Goal: Task Accomplishment & Management: Complete application form

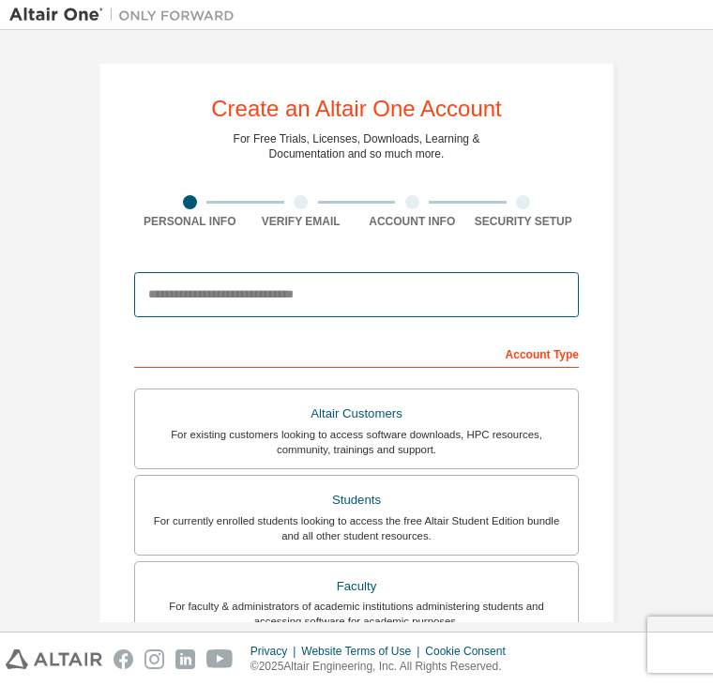
click at [249, 304] on input "email" at bounding box center [356, 294] width 445 height 45
type input "**********"
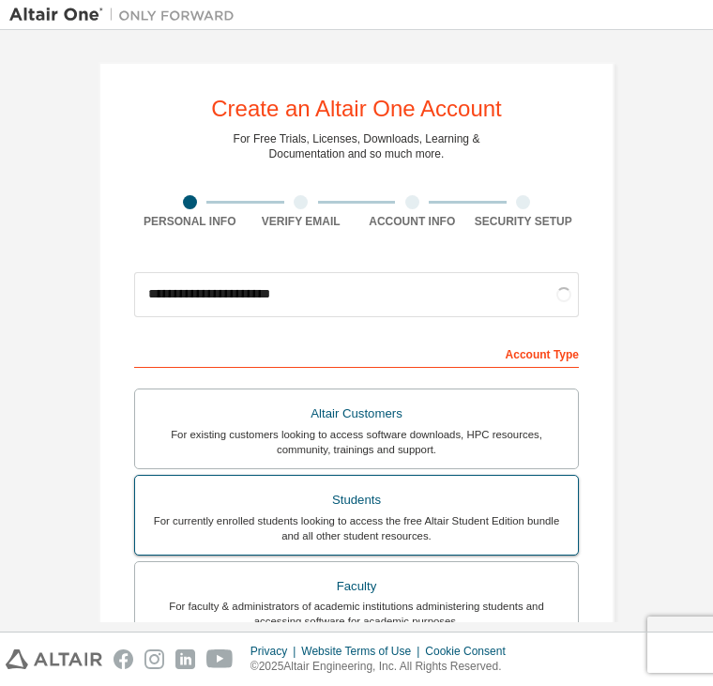
click at [280, 534] on div "For currently enrolled students looking to access the free Altair Student Editi…" at bounding box center [356, 528] width 421 height 30
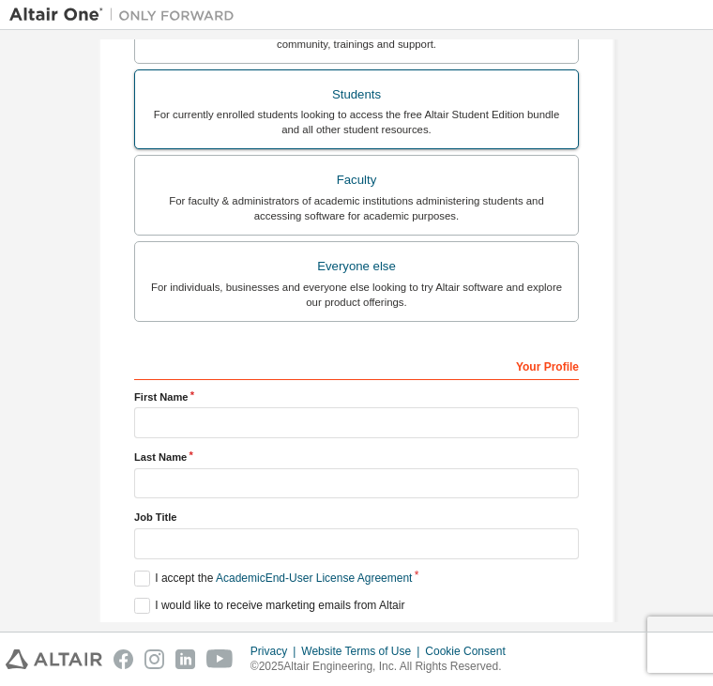
scroll to position [485, 0]
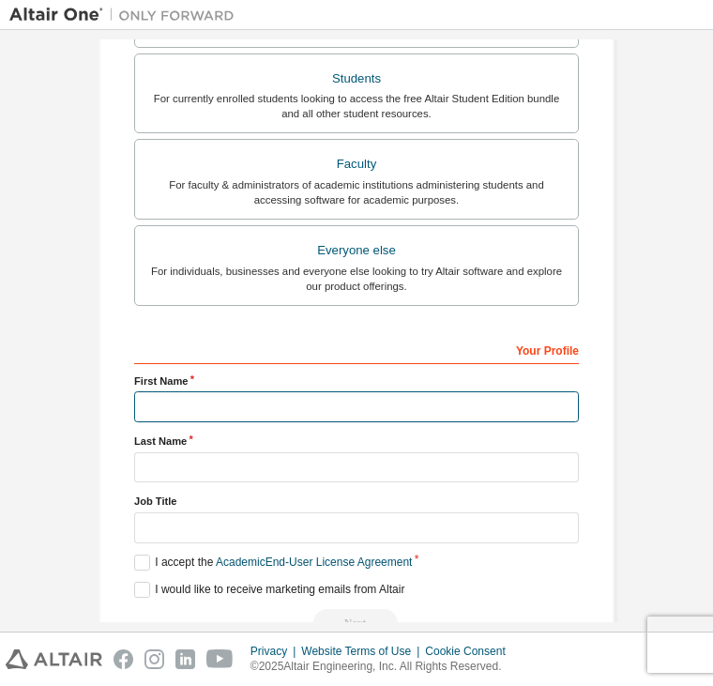
click at [279, 412] on input "text" at bounding box center [356, 406] width 445 height 31
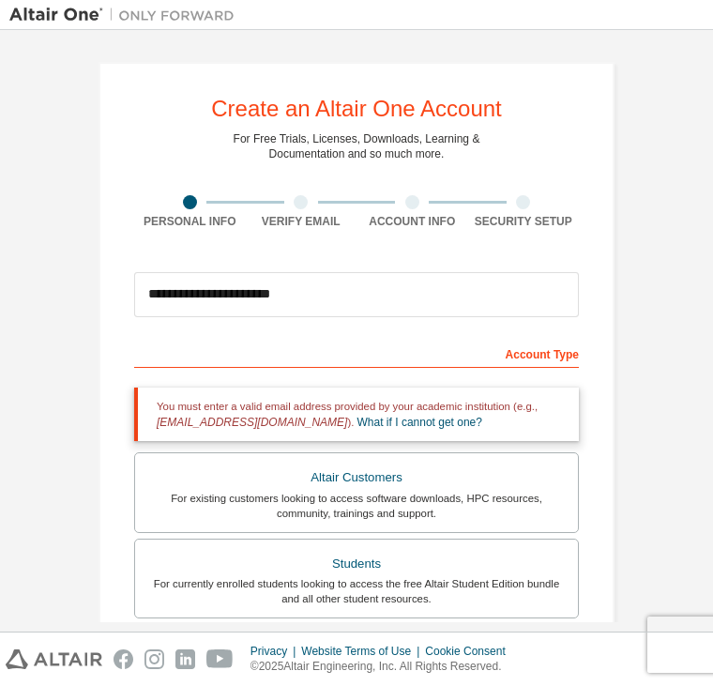
scroll to position [375, 0]
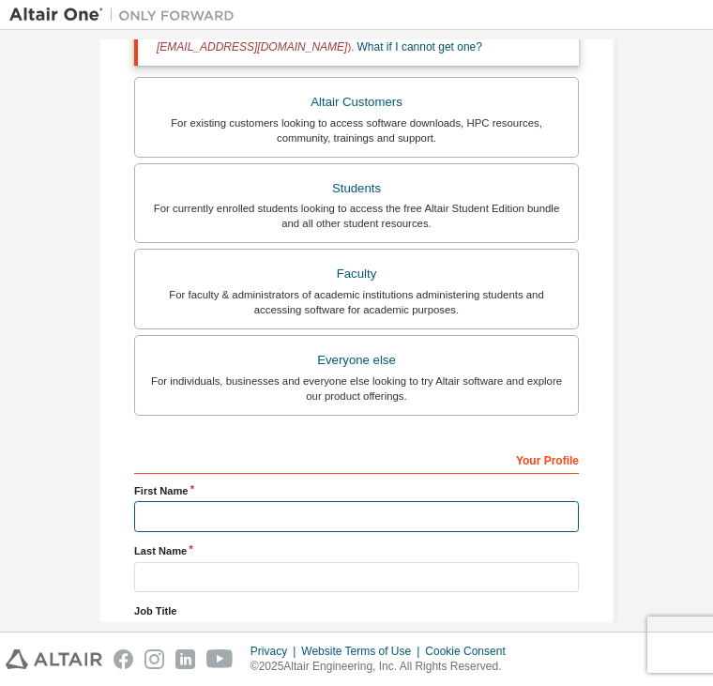
click at [188, 517] on input "text" at bounding box center [356, 516] width 445 height 31
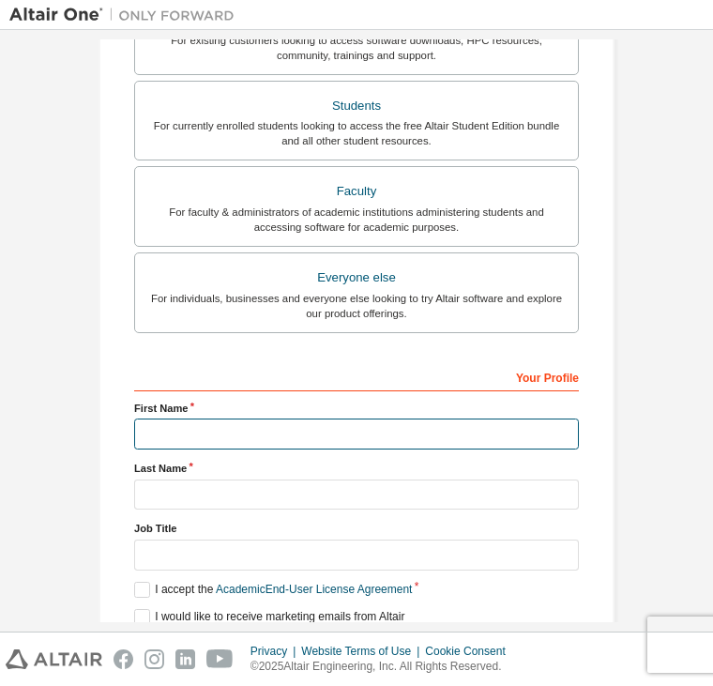
scroll to position [531, 0]
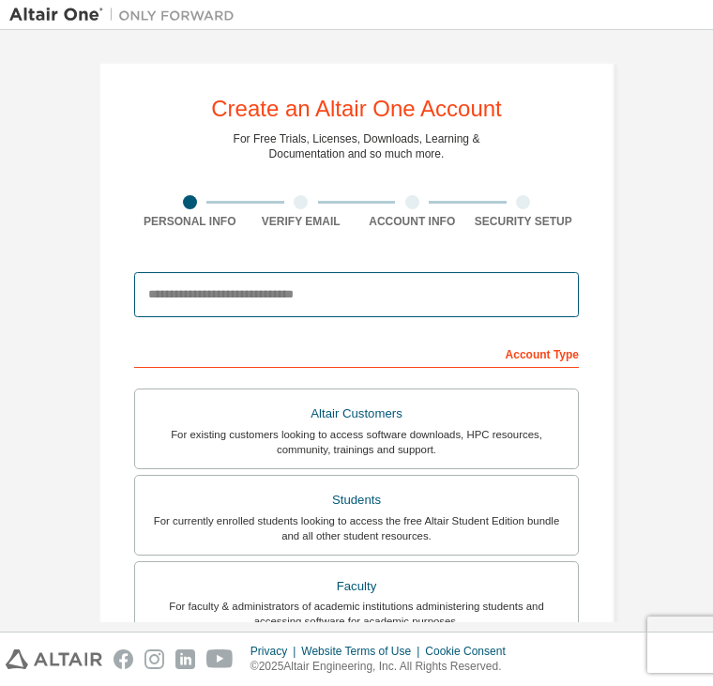
click at [412, 304] on input "email" at bounding box center [356, 294] width 445 height 45
type input "**********"
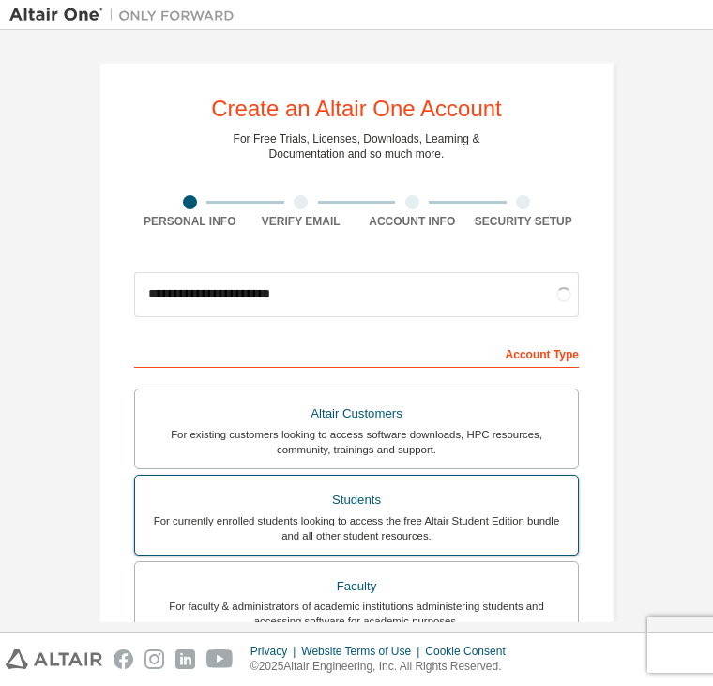
click at [331, 513] on div "For currently enrolled students looking to access the free Altair Student Editi…" at bounding box center [356, 528] width 421 height 30
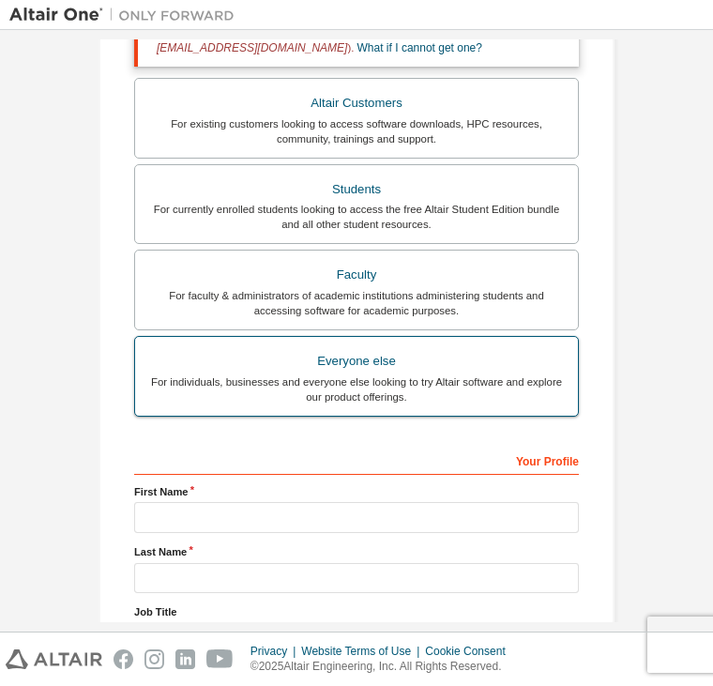
scroll to position [375, 0]
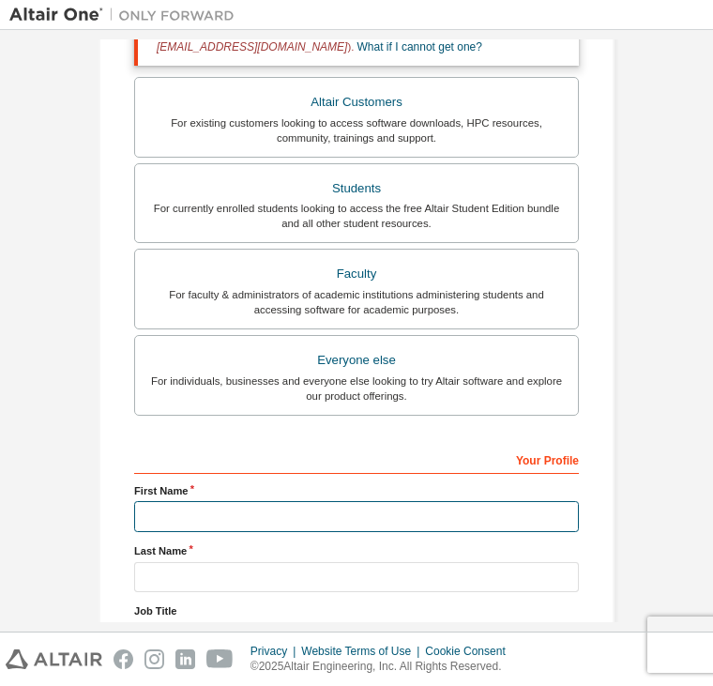
click at [282, 524] on input "text" at bounding box center [356, 516] width 445 height 31
type input "******"
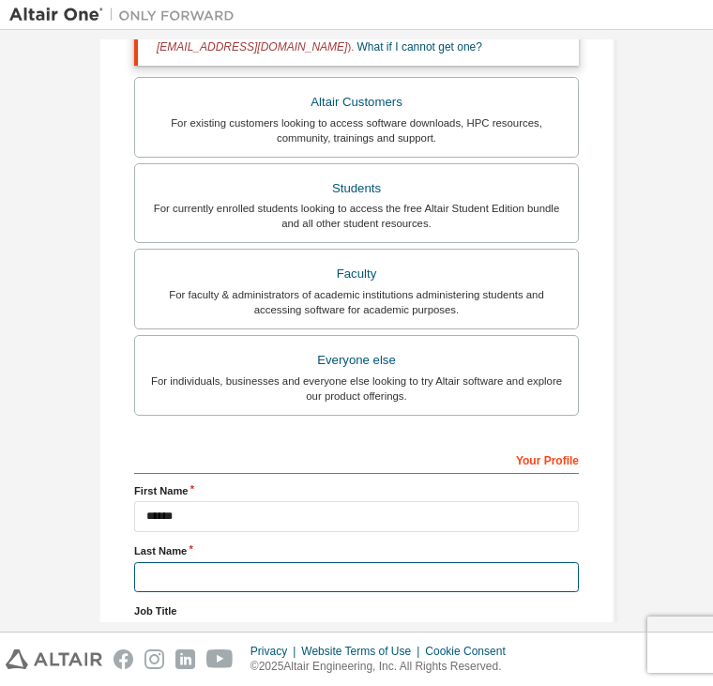
click at [262, 573] on input "text" at bounding box center [356, 577] width 445 height 31
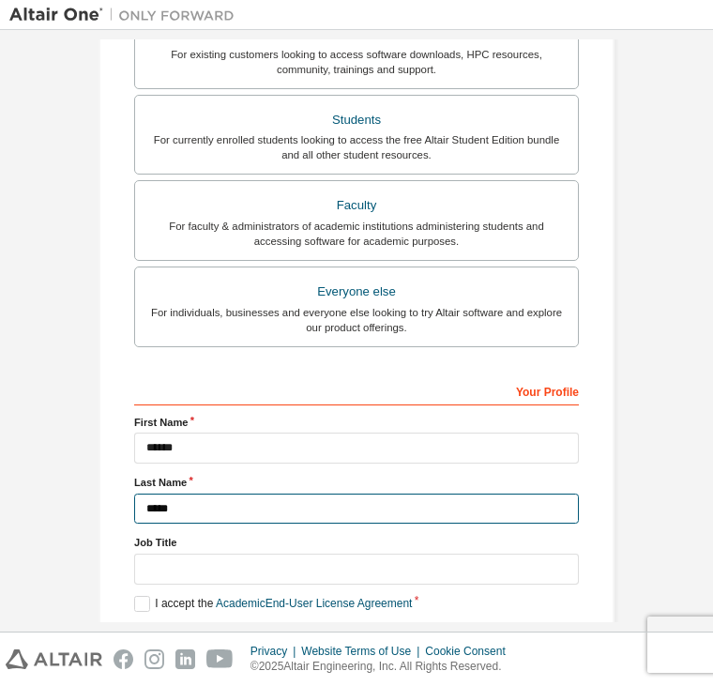
scroll to position [531, 0]
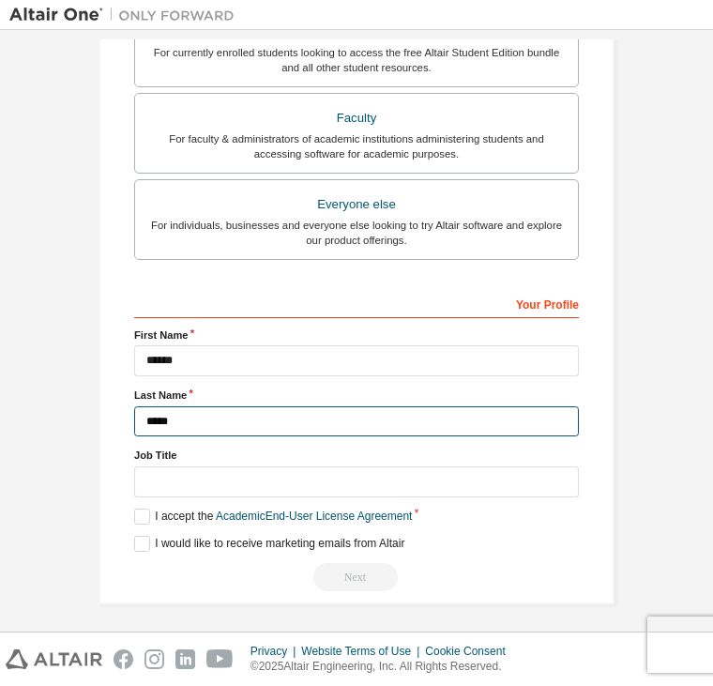
type input "*****"
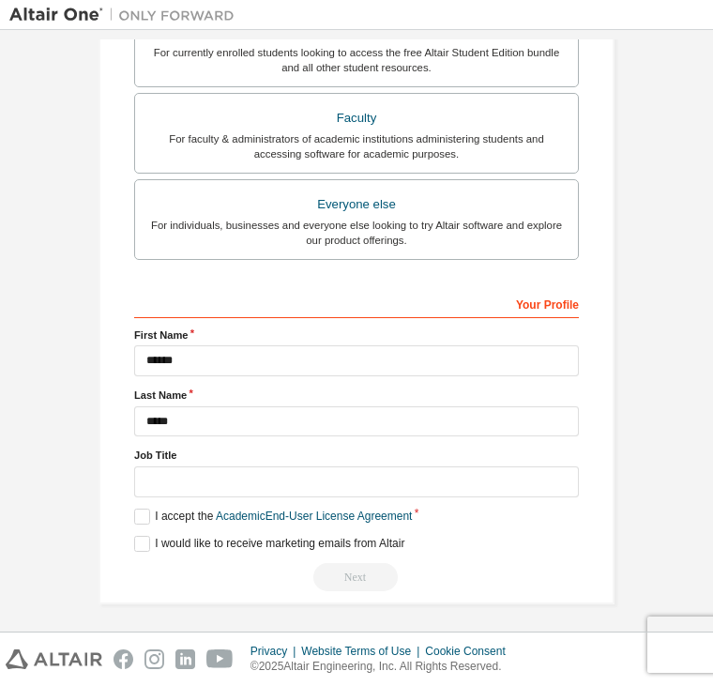
click at [169, 451] on label "Job Title" at bounding box center [356, 455] width 445 height 15
click at [182, 487] on input "text" at bounding box center [356, 482] width 445 height 31
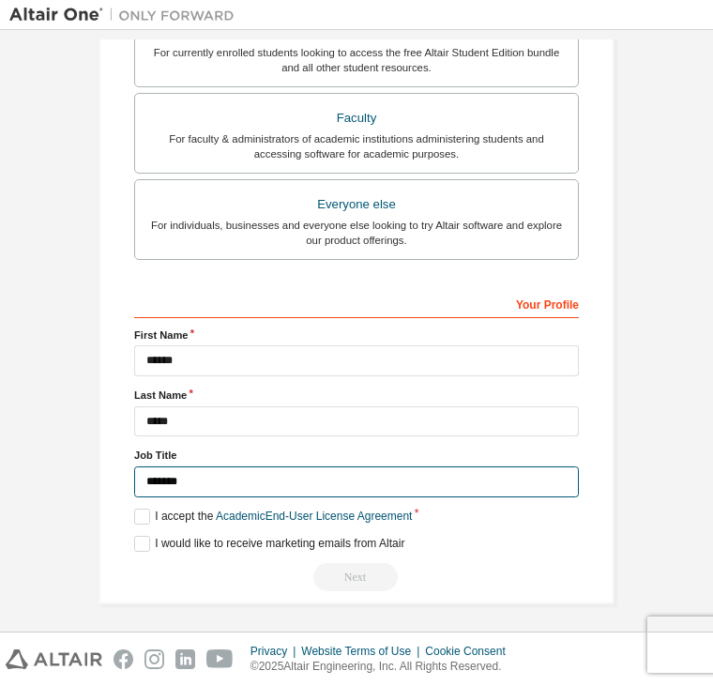
type input "*******"
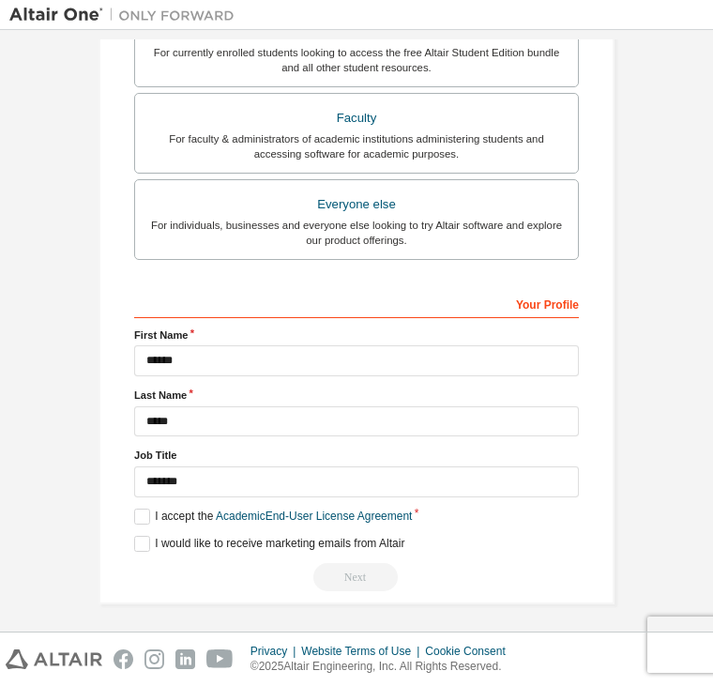
click at [357, 563] on div "Next" at bounding box center [356, 577] width 445 height 28
click at [571, 301] on div "Your Profile" at bounding box center [356, 303] width 445 height 30
click at [544, 309] on div "Your Profile" at bounding box center [356, 303] width 445 height 30
click at [137, 510] on label "I accept the Academic End-User License Agreement" at bounding box center [273, 517] width 278 height 16
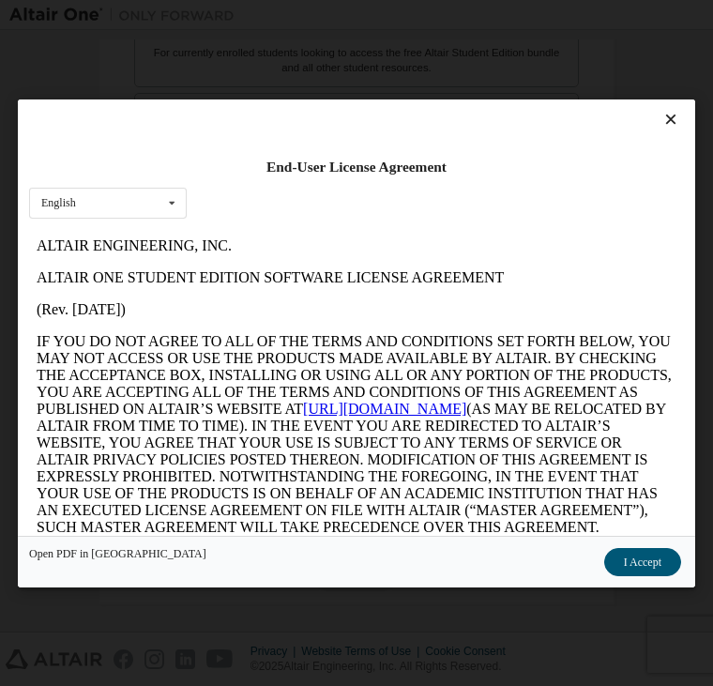
scroll to position [0, 0]
click at [663, 123] on icon at bounding box center [672, 119] width 20 height 17
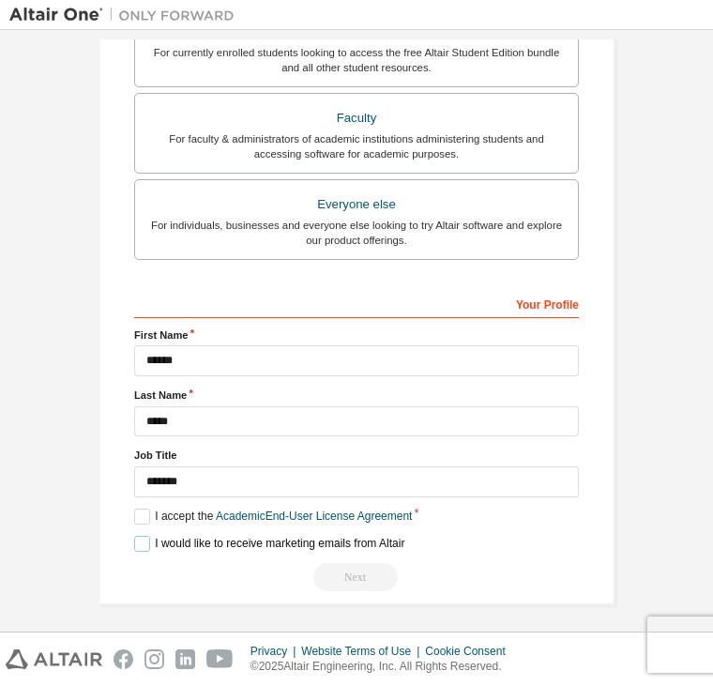
click at [144, 540] on label "I would like to receive marketing emails from Altair" at bounding box center [269, 544] width 270 height 16
click at [141, 513] on label "I accept the Academic End-User License Agreement" at bounding box center [273, 517] width 278 height 16
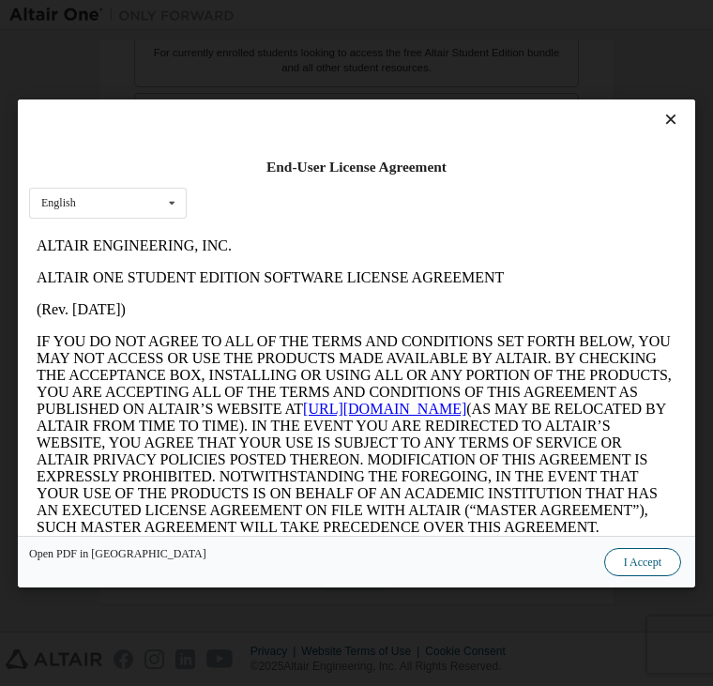
click at [661, 563] on button "I Accept" at bounding box center [642, 561] width 77 height 28
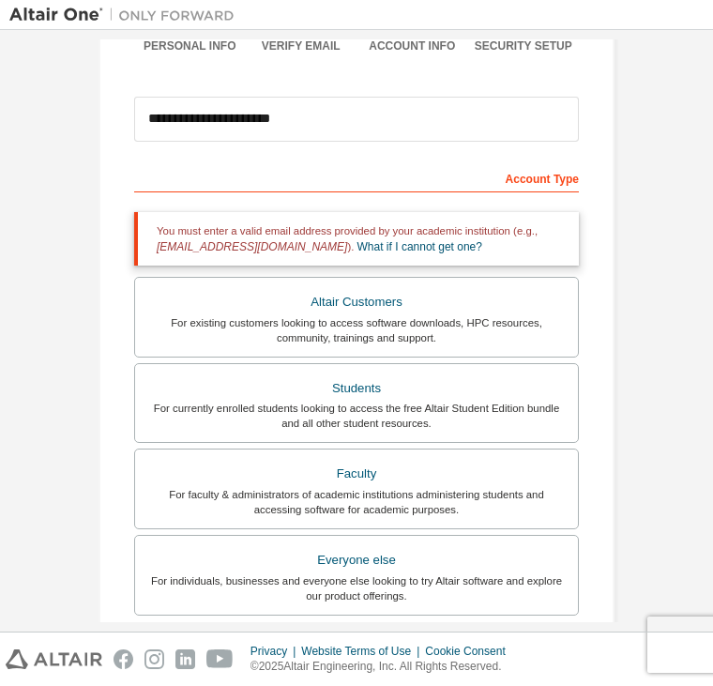
scroll to position [156, 0]
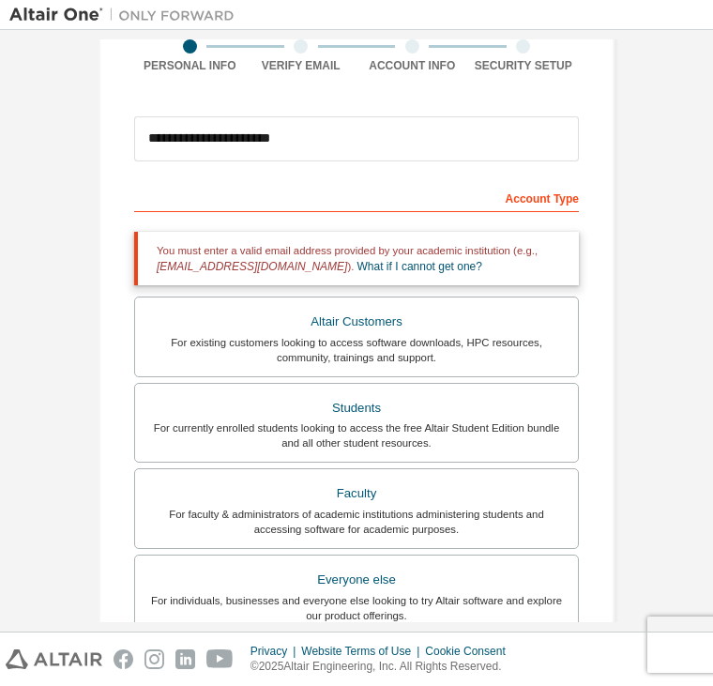
click at [336, 208] on div "Account Type" at bounding box center [356, 197] width 445 height 30
click at [437, 191] on div "Account Type" at bounding box center [356, 197] width 445 height 30
click at [436, 191] on div "Account Type" at bounding box center [356, 197] width 445 height 30
click at [521, 196] on div "Account Type" at bounding box center [356, 197] width 445 height 30
drag, startPoint x: 521, startPoint y: 196, endPoint x: 540, endPoint y: 199, distance: 19.0
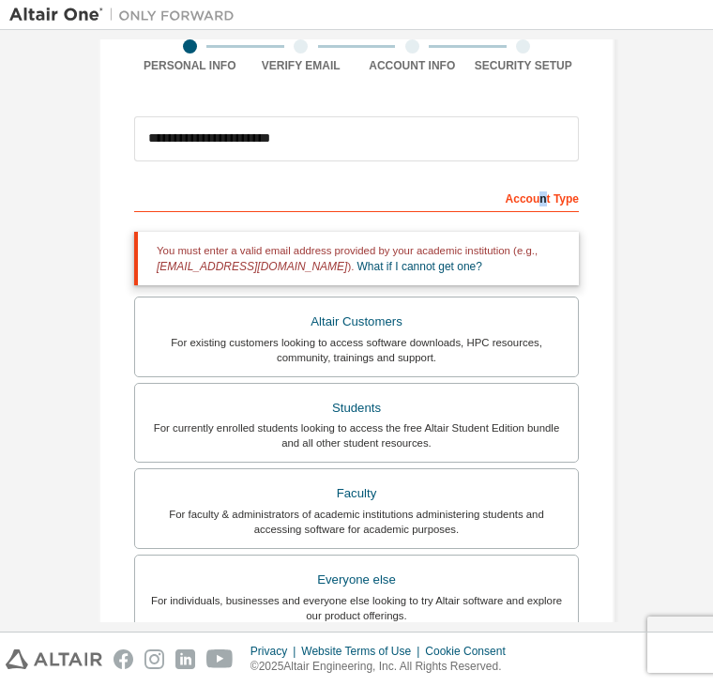
click at [540, 199] on div "Account Type" at bounding box center [356, 197] width 445 height 30
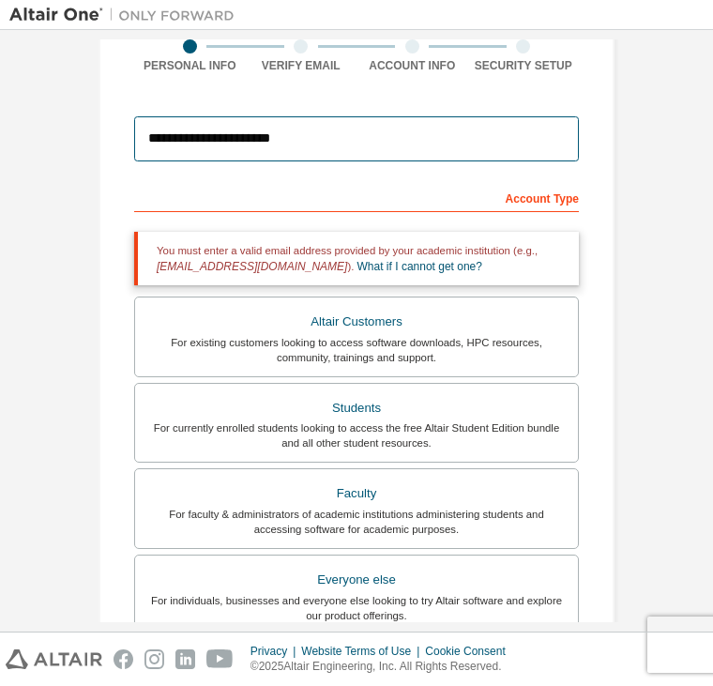
click at [328, 153] on input "**********" at bounding box center [356, 138] width 445 height 45
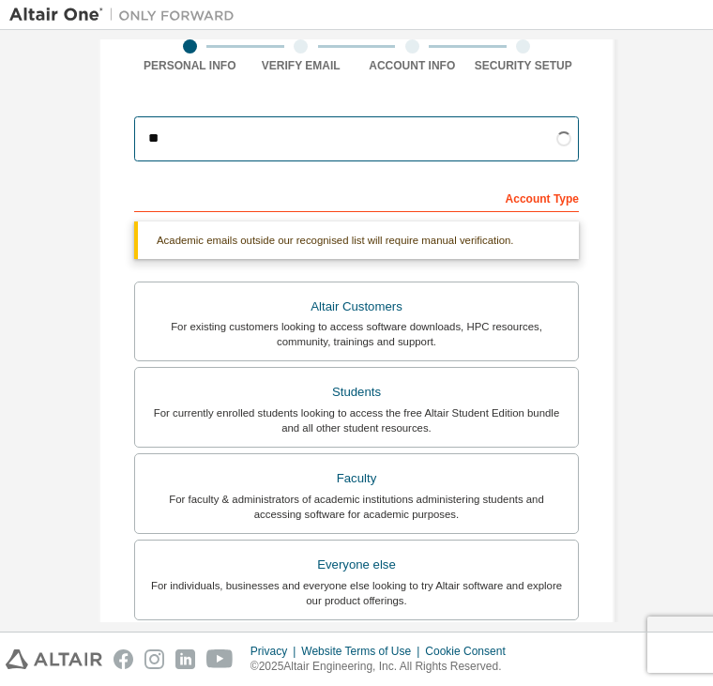
type input "*"
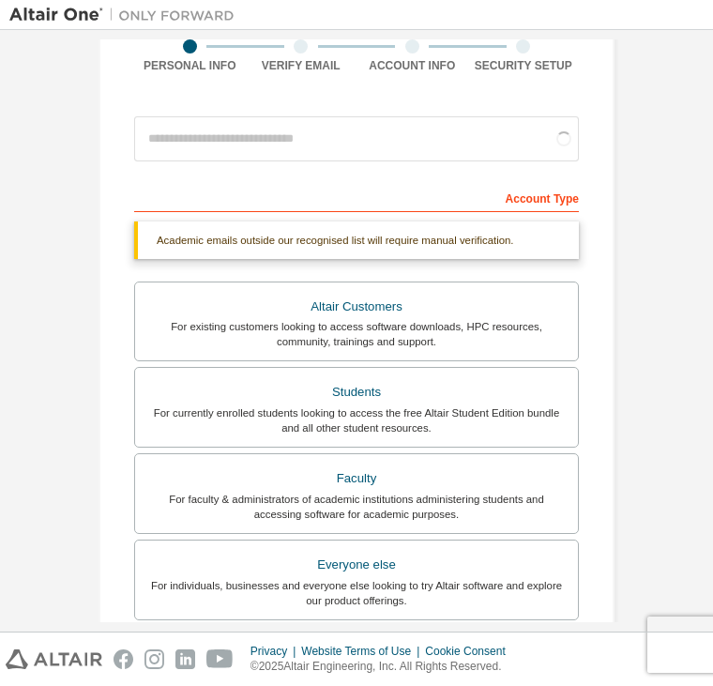
click at [357, 206] on div "Account Type" at bounding box center [356, 197] width 445 height 30
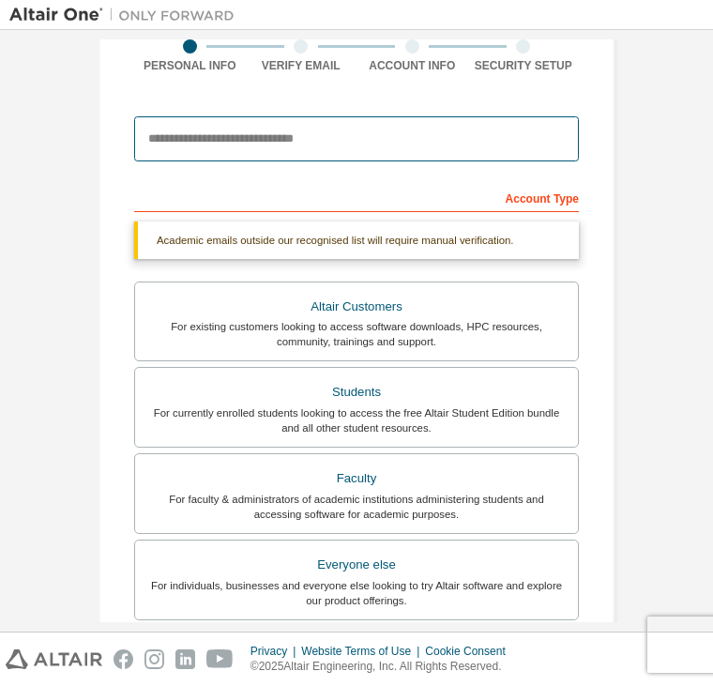
click at [248, 138] on input "email" at bounding box center [356, 138] width 445 height 45
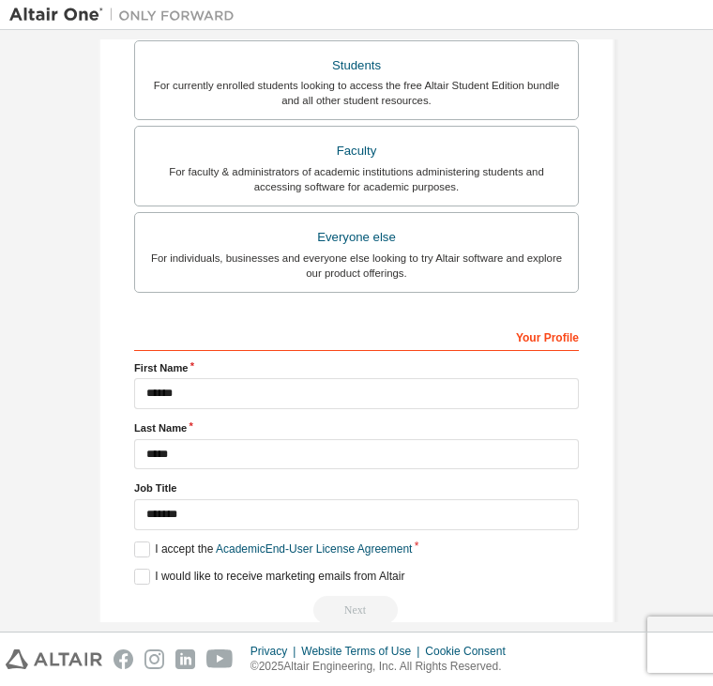
scroll to position [531, 0]
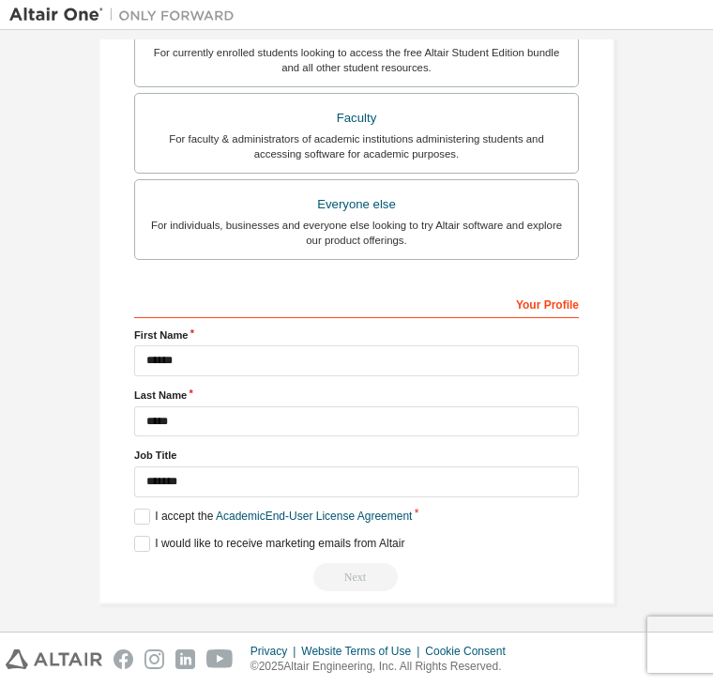
type input "**********"
click at [342, 585] on div "Next" at bounding box center [356, 577] width 445 height 28
click at [352, 574] on div "Next" at bounding box center [356, 577] width 445 height 28
click at [136, 513] on label "I accept the Academic End-User License Agreement" at bounding box center [273, 517] width 278 height 16
click at [148, 536] on label "I would like to receive marketing emails from Altair" at bounding box center [269, 544] width 270 height 16
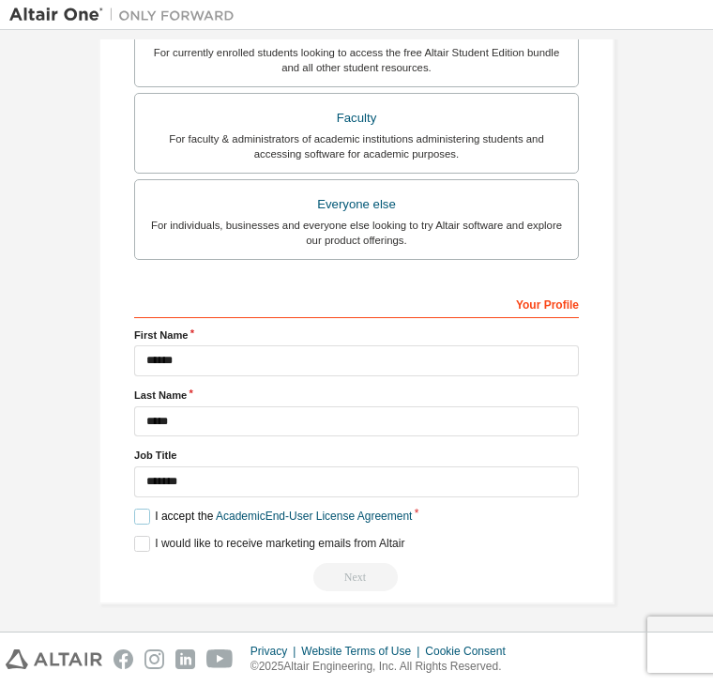
click at [134, 511] on label "I accept the Academic End-User License Agreement" at bounding box center [273, 517] width 278 height 16
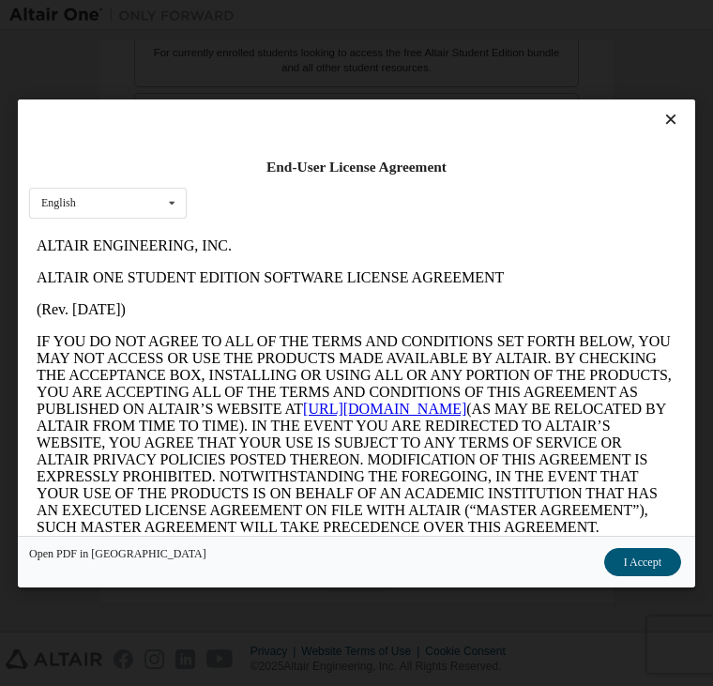
scroll to position [0, 0]
click at [628, 557] on button "I Accept" at bounding box center [642, 561] width 77 height 28
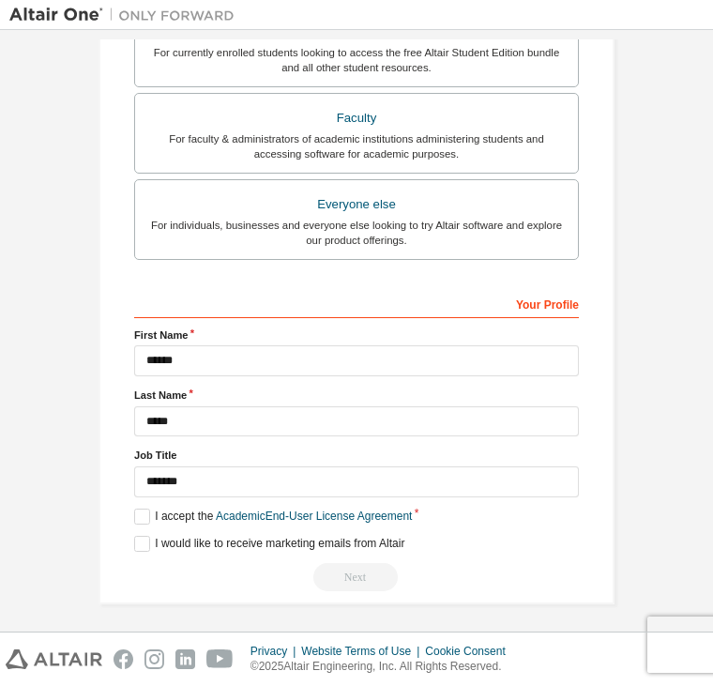
click at [372, 574] on div "Next" at bounding box center [356, 577] width 445 height 28
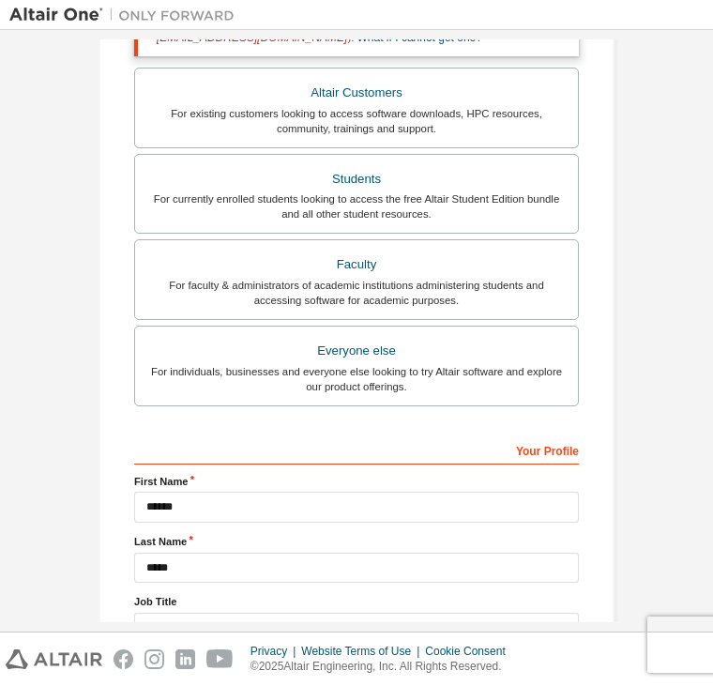
scroll to position [344, 0]
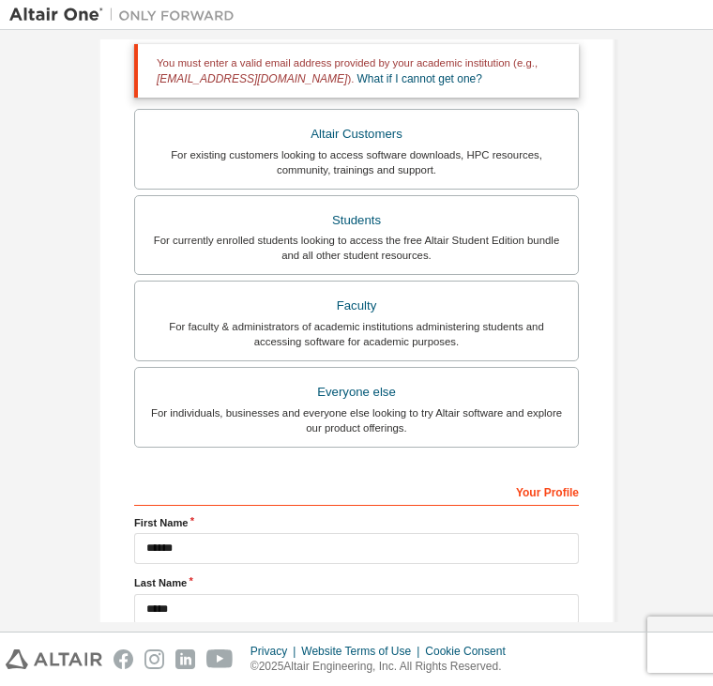
click at [520, 487] on div "Your Profile" at bounding box center [356, 491] width 445 height 30
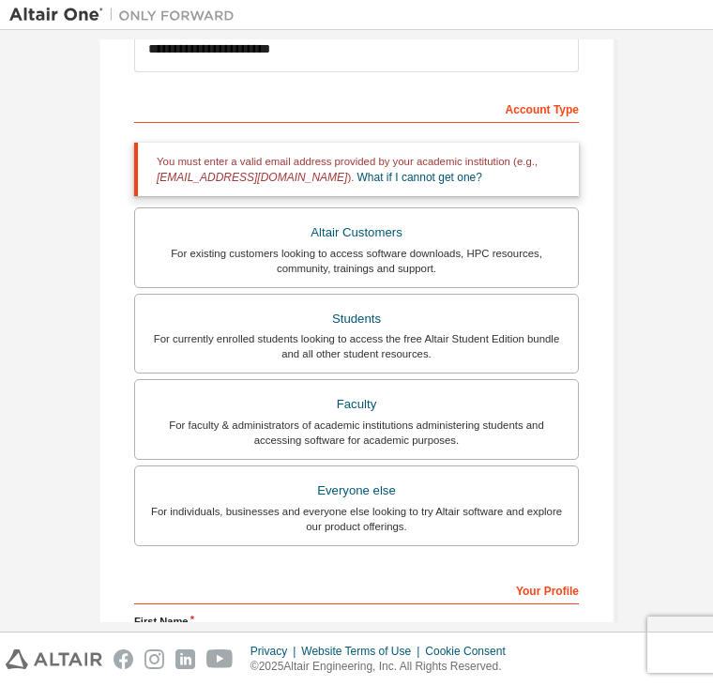
scroll to position [250, 0]
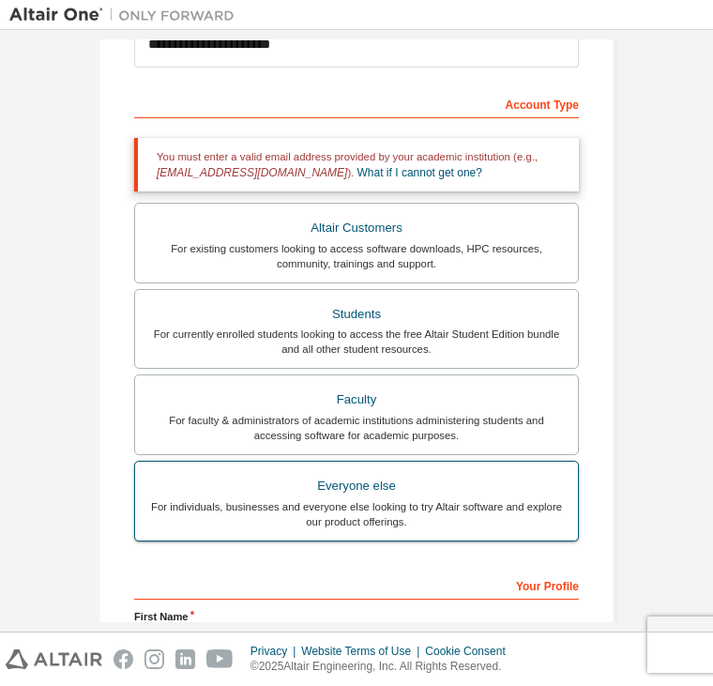
click at [353, 506] on div "For individuals, businesses and everyone else looking to try Altair software an…" at bounding box center [356, 514] width 421 height 30
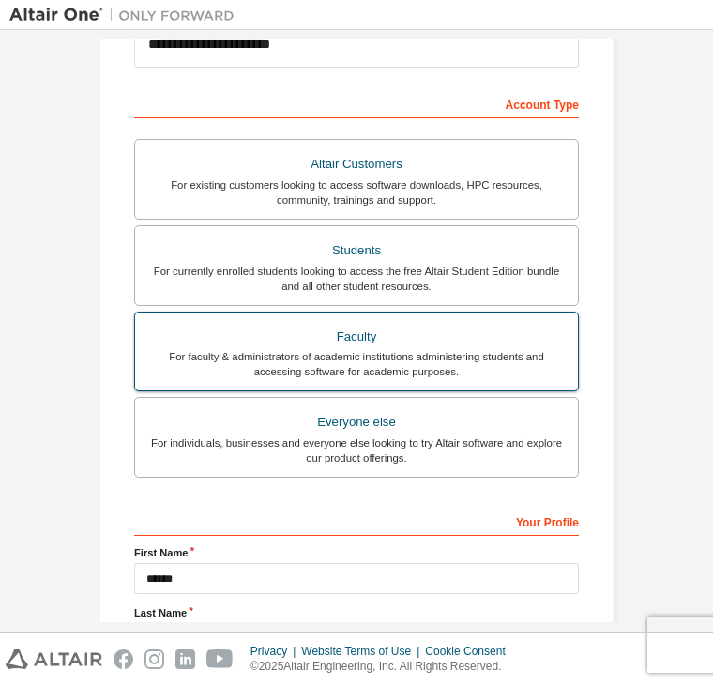
scroll to position [467, 0]
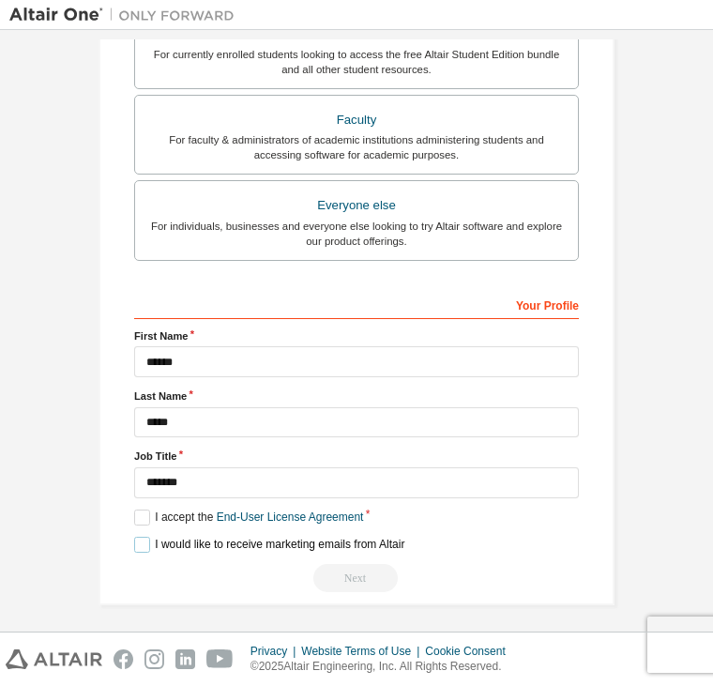
click at [139, 543] on label "I would like to receive marketing emails from Altair" at bounding box center [269, 545] width 270 height 16
click at [137, 518] on label "I accept the End-User License Agreement" at bounding box center [248, 518] width 229 height 16
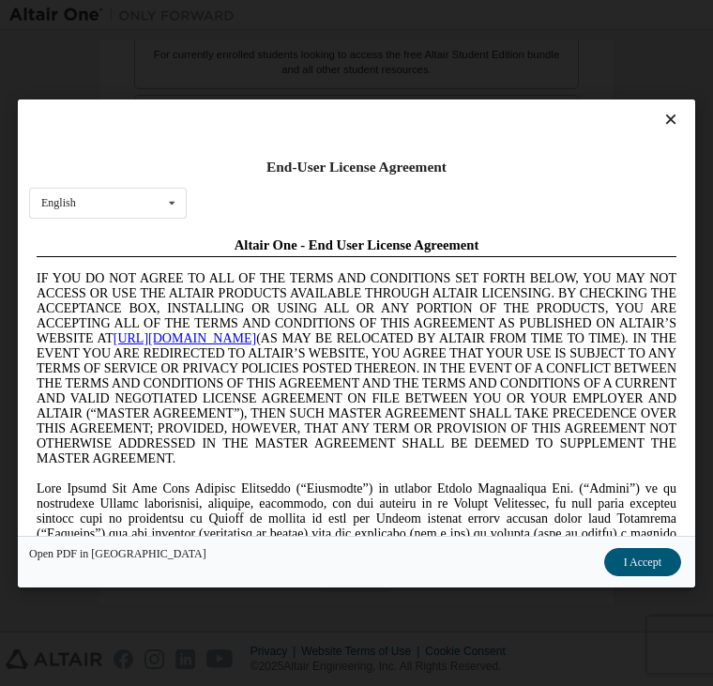
scroll to position [0, 0]
click at [650, 562] on button "I Accept" at bounding box center [642, 561] width 77 height 28
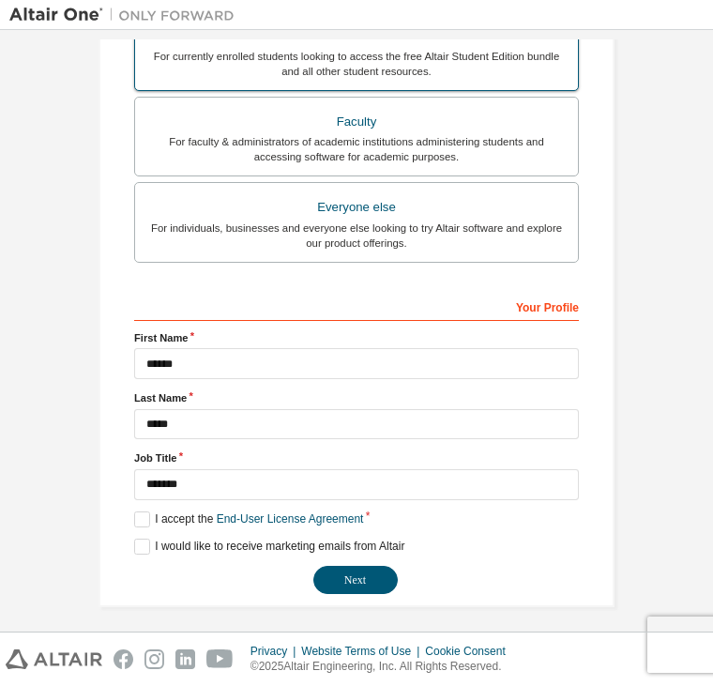
scroll to position [467, 0]
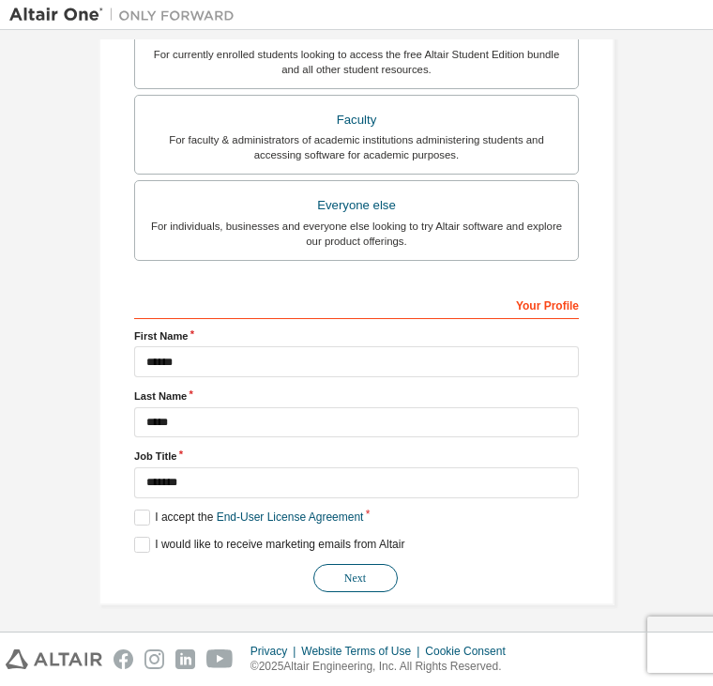
click at [357, 574] on button "Next" at bounding box center [356, 578] width 84 height 28
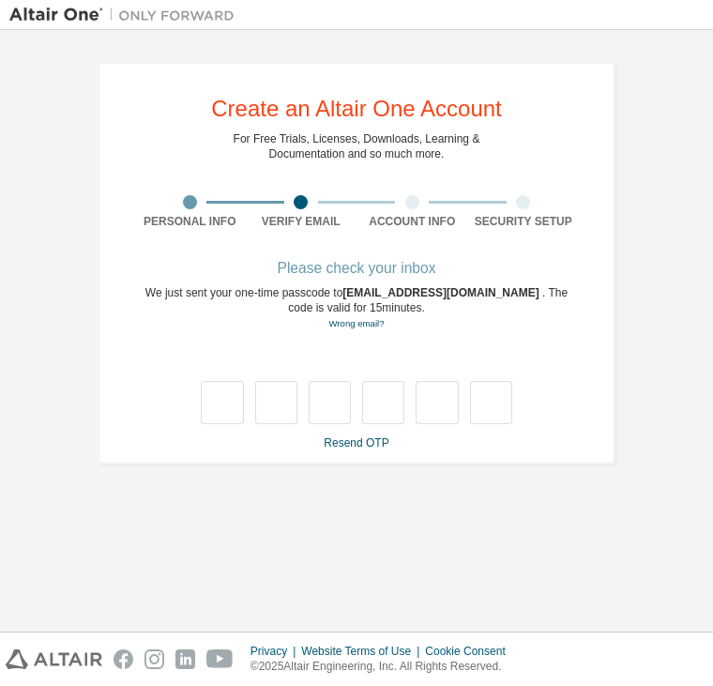
type input "*"
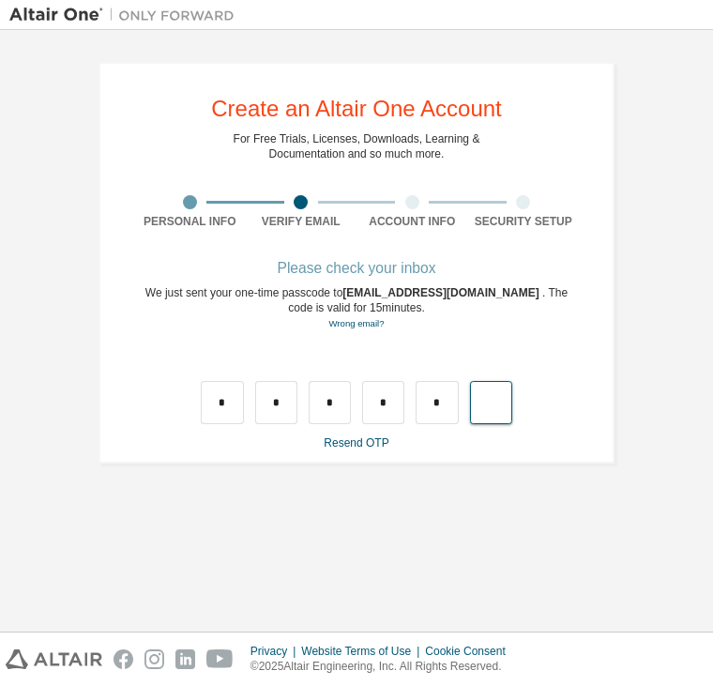
type input "*"
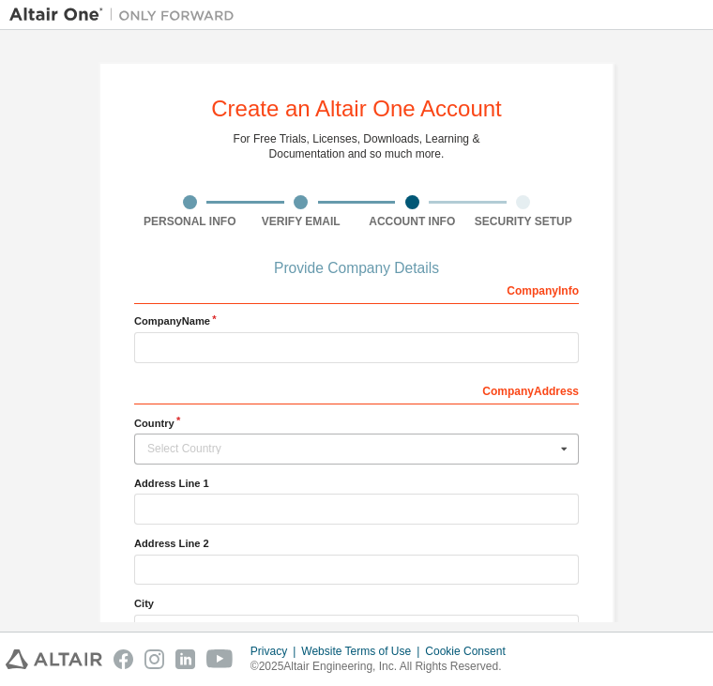
click at [559, 451] on icon at bounding box center [564, 449] width 23 height 29
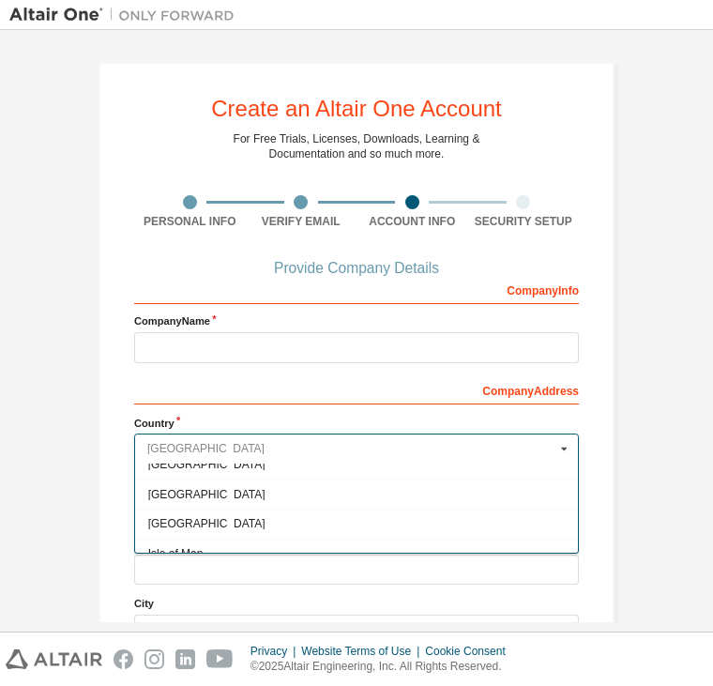
scroll to position [2910, 0]
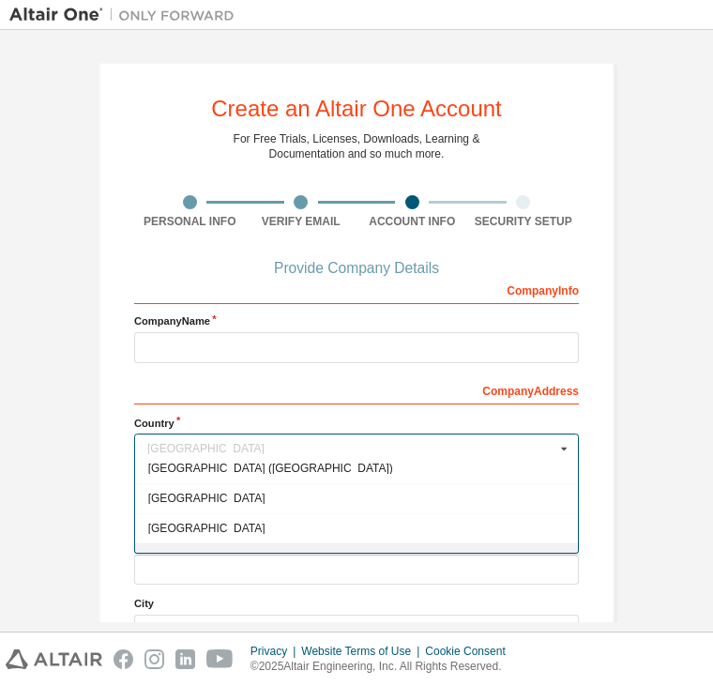
click at [450, 543] on div "[GEOGRAPHIC_DATA]" at bounding box center [356, 558] width 443 height 30
type input "***"
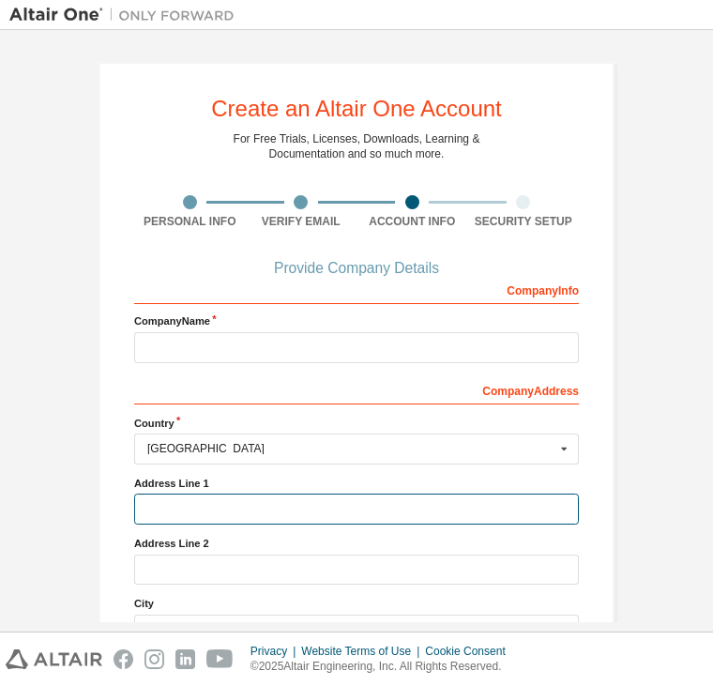
click at [482, 518] on input "text" at bounding box center [356, 509] width 445 height 31
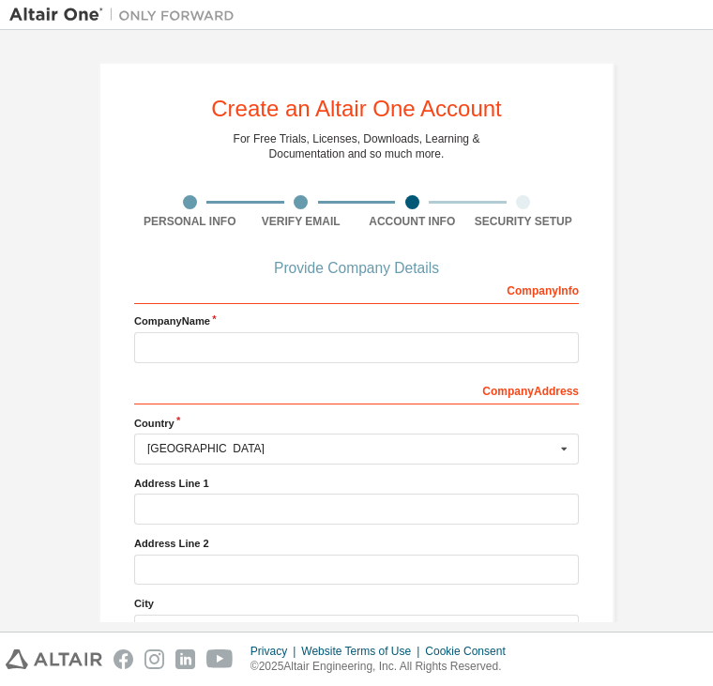
click at [402, 314] on label "Company Name" at bounding box center [356, 321] width 445 height 15
click at [384, 352] on input "text" at bounding box center [356, 347] width 445 height 31
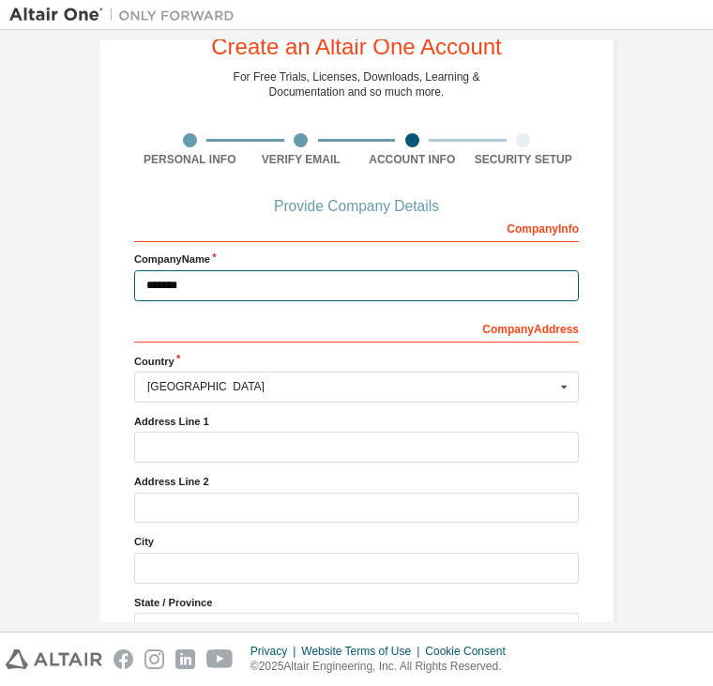
scroll to position [94, 0]
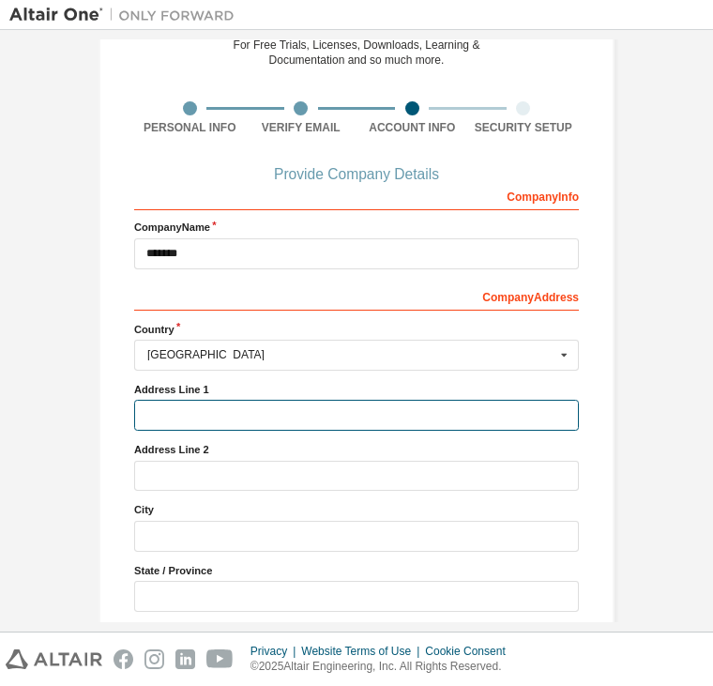
click at [372, 410] on input "text" at bounding box center [356, 415] width 445 height 31
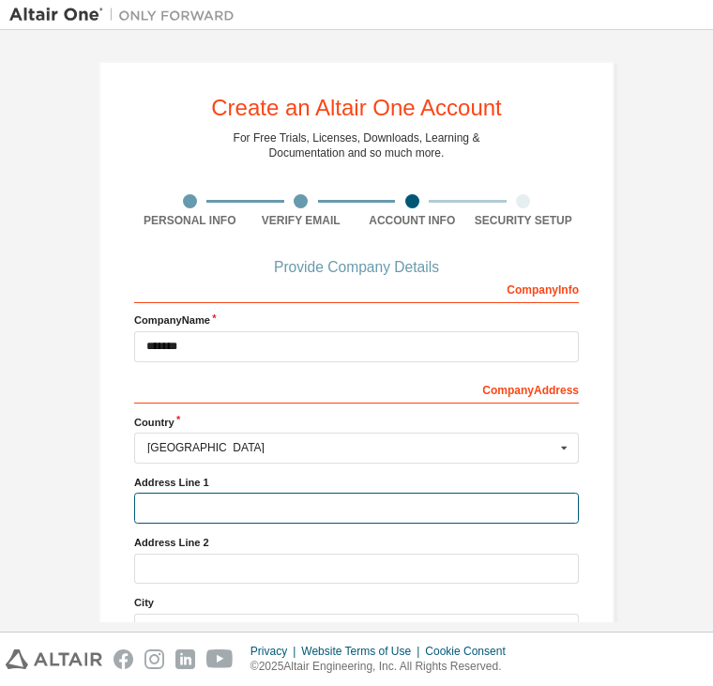
scroll to position [0, 0]
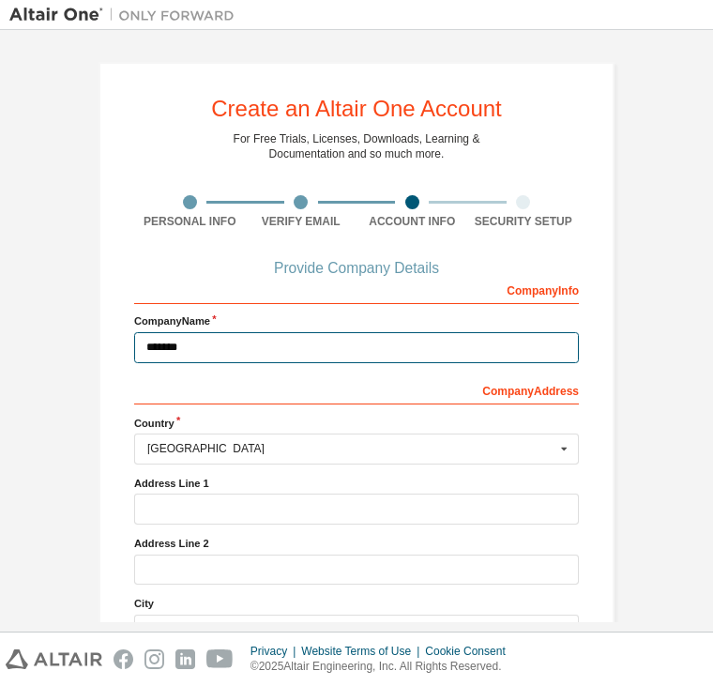
click at [351, 352] on input "*******" at bounding box center [356, 347] width 445 height 31
click at [338, 338] on input "*******" at bounding box center [356, 347] width 445 height 31
type input "*"
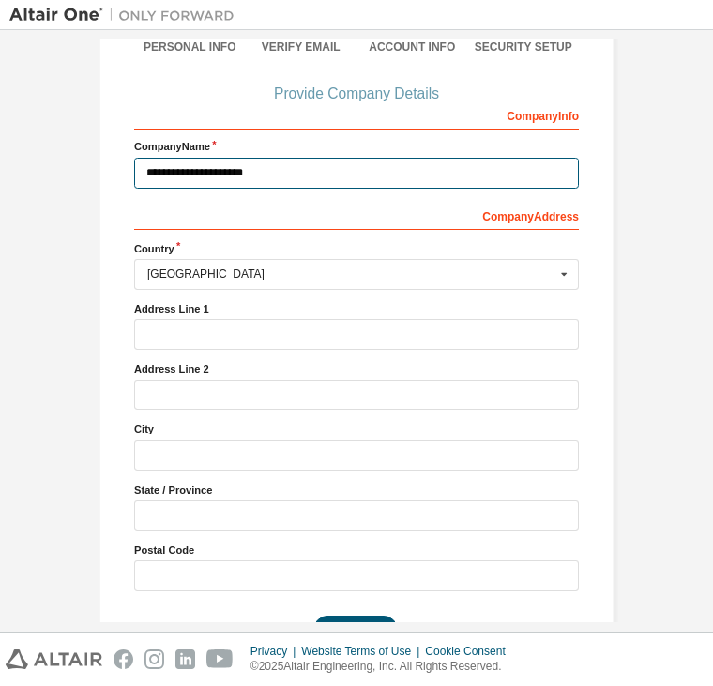
scroll to position [188, 0]
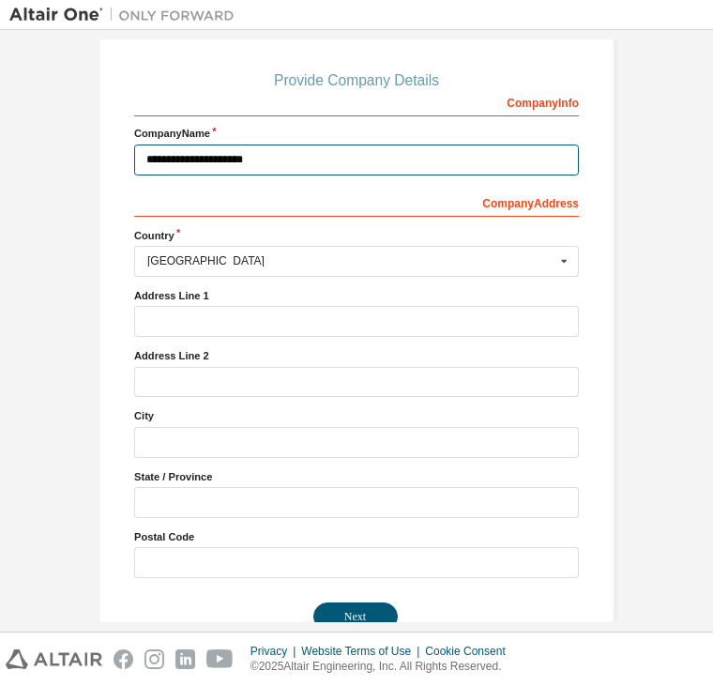
type input "**********"
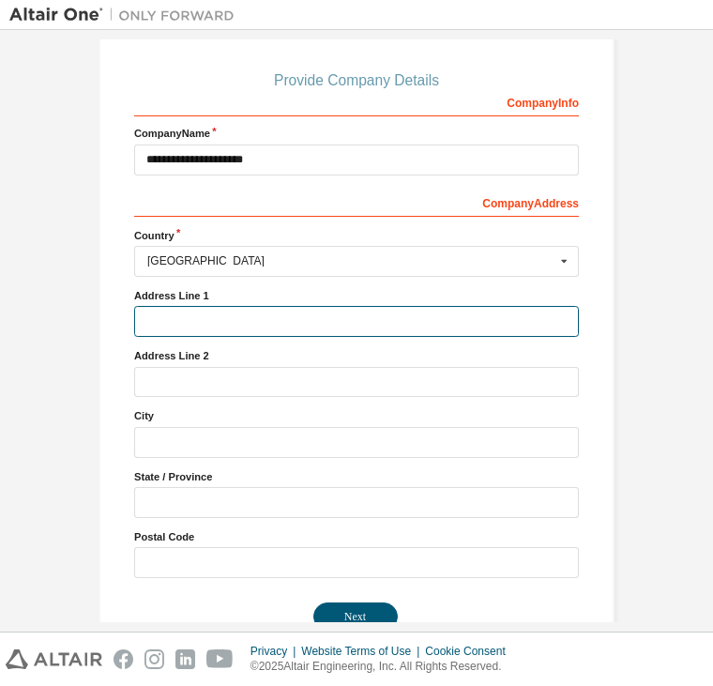
click at [280, 331] on input "text" at bounding box center [356, 321] width 445 height 31
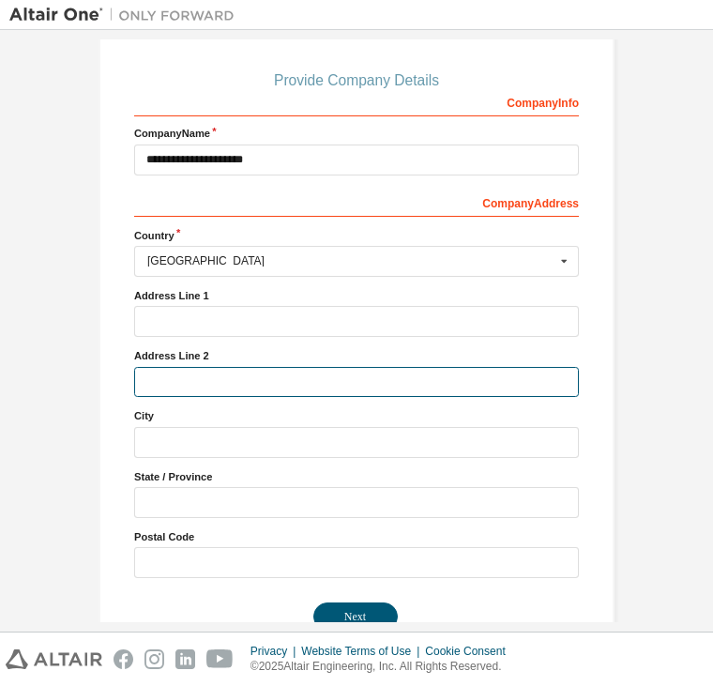
click at [280, 379] on input "text" at bounding box center [356, 382] width 445 height 31
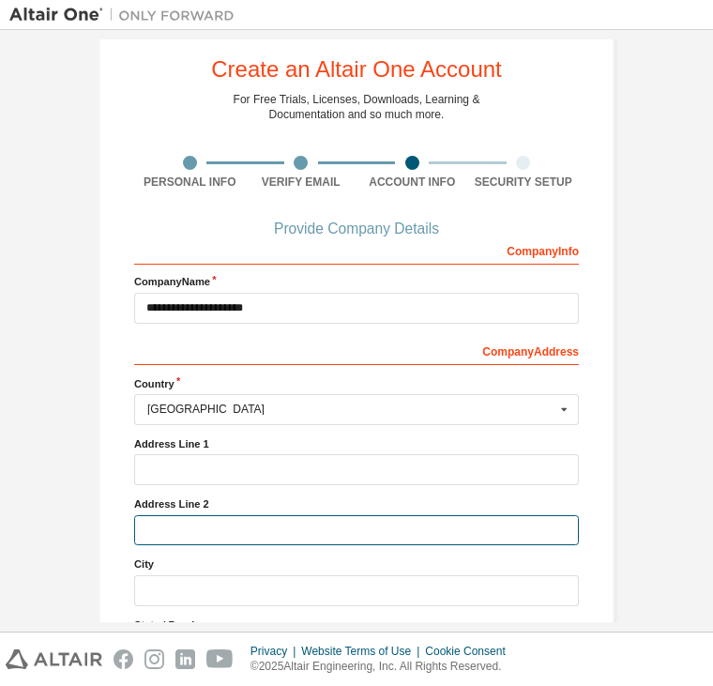
scroll to position [0, 0]
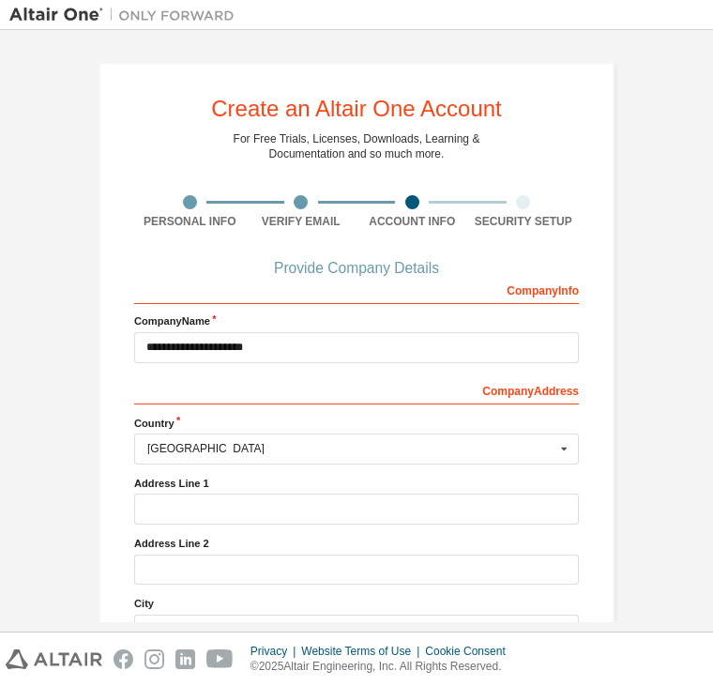
click at [360, 274] on div "Provide Company Details" at bounding box center [356, 268] width 445 height 11
click at [364, 263] on div "Provide Company Details" at bounding box center [356, 268] width 445 height 11
